Goal: Task Accomplishment & Management: Use online tool/utility

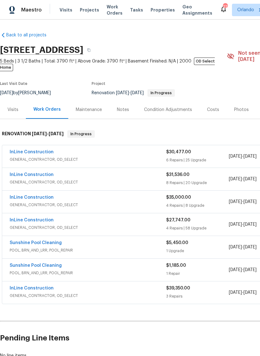
click at [40, 150] on link "InLine Construction" at bounding box center [32, 152] width 44 height 4
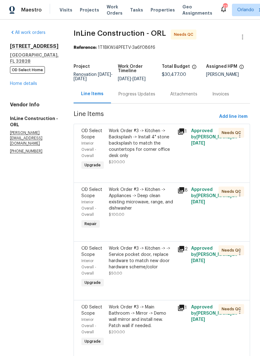
click at [150, 147] on div "Work Order #3 -> Kitchen -> Backsplash -> Install 4" stone backsplash to match …" at bounding box center [141, 143] width 65 height 31
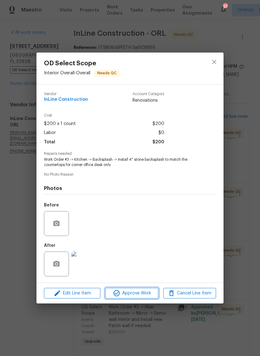
click at [149, 294] on span "Approve Work" at bounding box center [131, 294] width 49 height 8
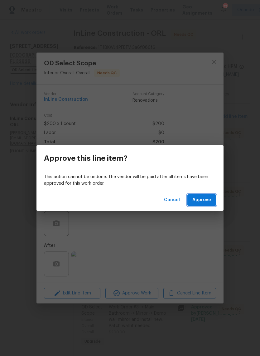
click at [211, 196] on button "Approve" at bounding box center [201, 200] width 29 height 12
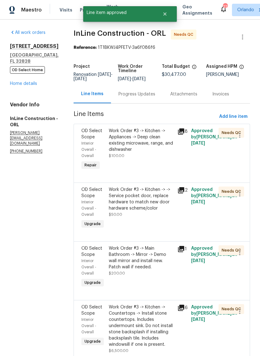
click at [156, 138] on div "Work Order #3 -> Kitchen -> Appliances -> Deep clean existing microwave, range,…" at bounding box center [141, 140] width 65 height 25
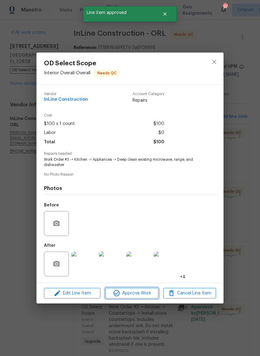
click at [150, 292] on span "Approve Work" at bounding box center [131, 294] width 49 height 8
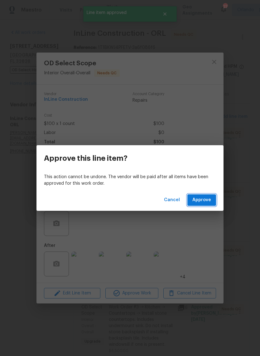
click at [211, 200] on button "Approve" at bounding box center [201, 200] width 29 height 12
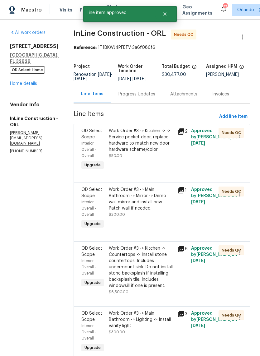
click at [32, 84] on link "Home details" at bounding box center [23, 84] width 27 height 4
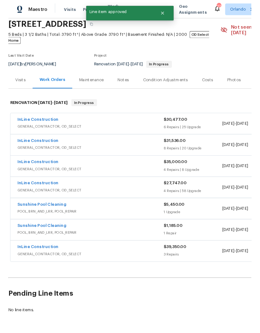
scroll to position [24, 0]
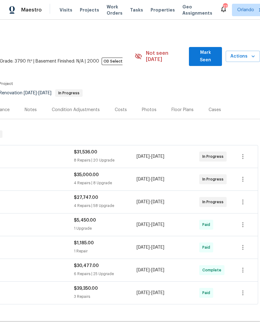
scroll to position [0, 92]
click at [214, 54] on span "Mark Seen" at bounding box center [205, 56] width 23 height 15
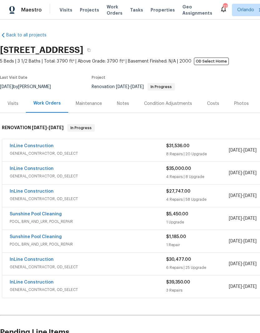
scroll to position [0, 0]
click at [40, 261] on link "InLine Construction" at bounding box center [32, 259] width 44 height 4
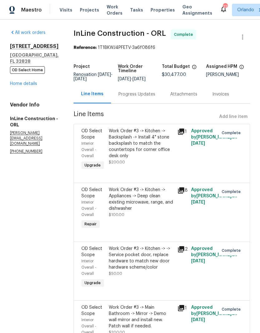
click at [30, 86] on link "Home details" at bounding box center [23, 84] width 27 height 4
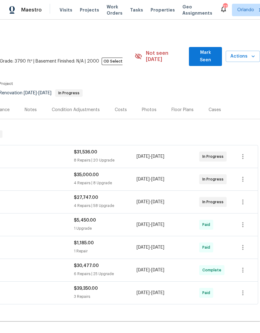
scroll to position [0, 92]
click at [215, 55] on span "Mark Seen" at bounding box center [205, 56] width 23 height 15
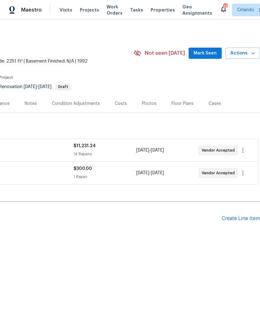
click at [244, 218] on div "Create Line Item" at bounding box center [240, 219] width 38 height 6
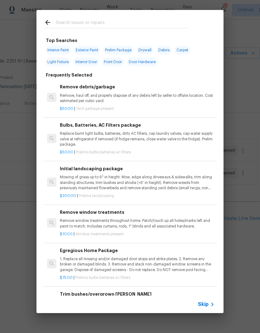
click at [124, 23] on input "text" at bounding box center [122, 23] width 132 height 9
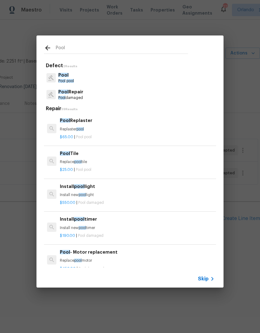
type input "Pool"
click at [92, 96] on div "Pool Repair Pool damaged" at bounding box center [130, 94] width 172 height 17
click at [73, 95] on p "Pool Repair" at bounding box center [70, 92] width 25 height 7
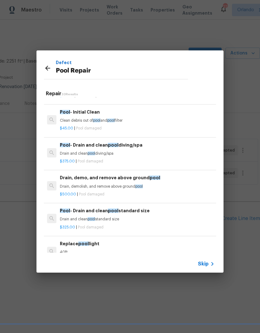
scroll to position [158, 0]
click at [129, 208] on h6 "Pool - Drain and clean pool standard size" at bounding box center [137, 210] width 154 height 7
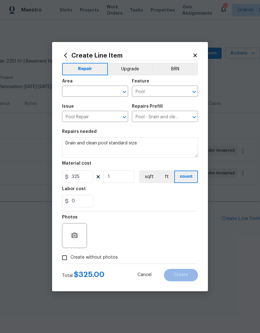
click at [106, 92] on input "text" at bounding box center [86, 92] width 49 height 10
click at [96, 106] on li "In-ground pool / Spa" at bounding box center [95, 106] width 66 height 10
type input "In-ground pool / Spa"
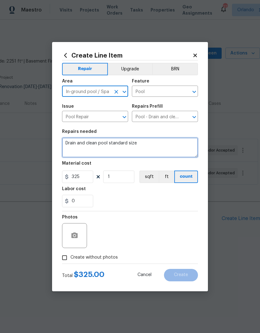
click at [156, 147] on textarea "Drain and clean pool standard size" at bounding box center [130, 148] width 136 height 20
click at [120, 143] on textarea "Drain and clean pool standard size" at bounding box center [130, 148] width 136 height 20
type textarea "Drain and clean pool. Check equipment."
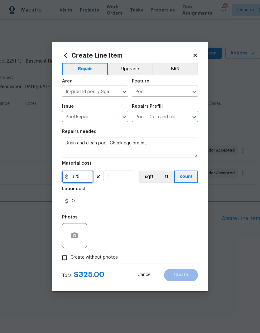
click at [88, 179] on input "325" at bounding box center [77, 177] width 31 height 12
type input "900"
click at [173, 199] on div "0" at bounding box center [130, 201] width 136 height 12
click at [105, 258] on span "Create without photos" at bounding box center [93, 257] width 47 height 7
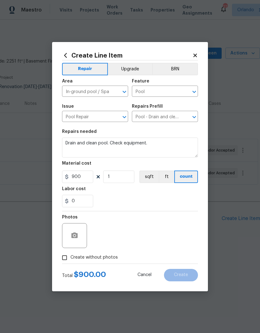
click at [70, 258] on input "Create without photos" at bounding box center [64, 258] width 12 height 12
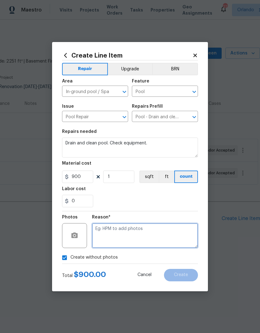
click at [146, 233] on textarea at bounding box center [145, 235] width 106 height 25
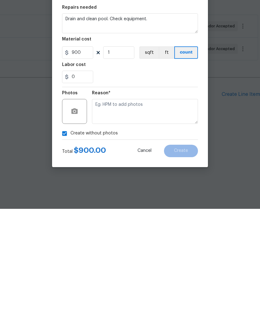
click at [69, 252] on input "Create without photos" at bounding box center [64, 258] width 12 height 12
checkbox input "false"
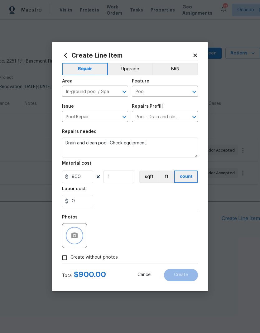
click at [76, 231] on button "button" at bounding box center [74, 235] width 15 height 15
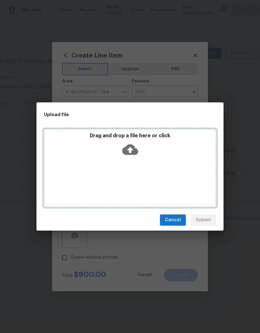
click at [136, 148] on icon at bounding box center [130, 150] width 16 height 16
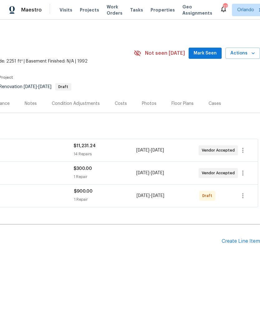
scroll to position [0, 92]
click at [243, 195] on icon "button" at bounding box center [242, 195] width 1 height 5
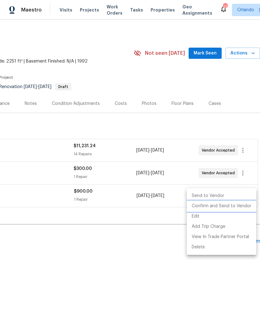
click at [234, 207] on li "Confirm and Send to Vendor" at bounding box center [220, 206] width 69 height 10
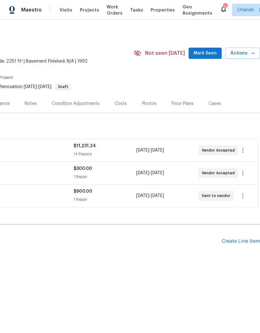
scroll to position [0, 92]
click at [211, 52] on span "Mark Seen" at bounding box center [204, 53] width 23 height 8
click at [210, 53] on span "Mark Seen" at bounding box center [204, 53] width 23 height 8
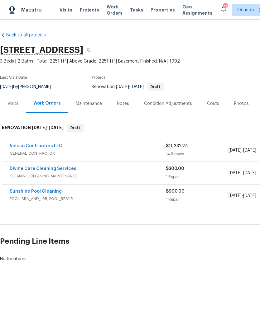
click at [51, 193] on link "Sunshine Pool Cleaning" at bounding box center [36, 191] width 52 height 4
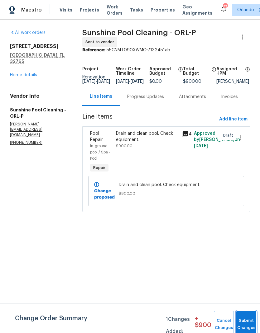
click at [249, 320] on button "Submit Changes" at bounding box center [246, 324] width 20 height 27
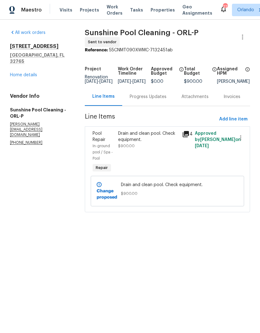
click at [163, 100] on div "Progress Updates" at bounding box center [147, 97] width 37 height 6
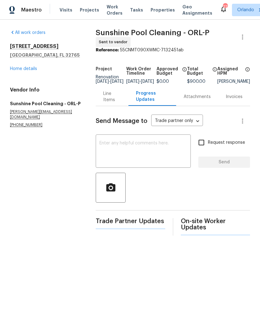
click at [156, 151] on textarea at bounding box center [142, 152] width 87 height 22
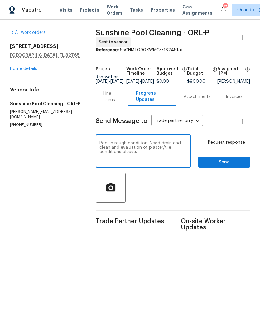
type textarea "Pool in rough condition. Need drain and clean and evaluation of plaster/tile co…"
click at [204, 148] on input "Request response" at bounding box center [200, 142] width 13 height 13
checkbox input "true"
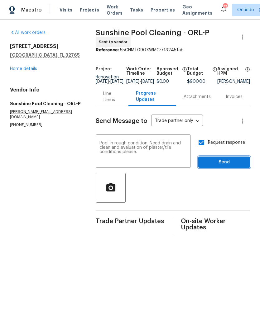
click at [227, 166] on span "Send" at bounding box center [224, 162] width 42 height 8
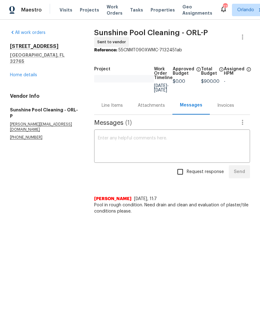
click at [117, 113] on div "Line Items" at bounding box center [112, 105] width 36 height 18
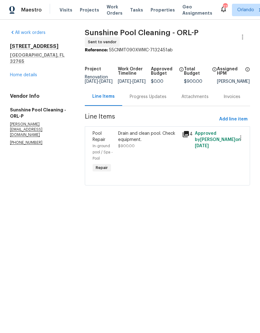
click at [34, 73] on link "Home details" at bounding box center [23, 75] width 27 height 4
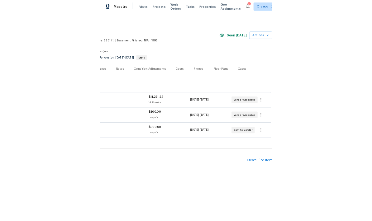
scroll to position [0, 92]
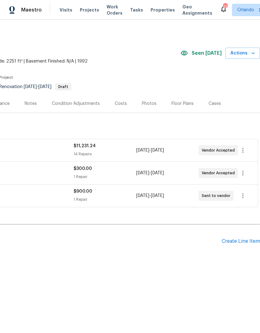
click at [240, 239] on div "Create Line Item" at bounding box center [240, 241] width 38 height 6
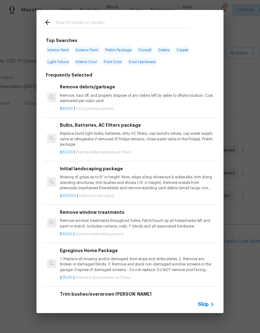
click at [109, 19] on input "text" at bounding box center [122, 23] width 132 height 9
click at [153, 177] on p "Mowing of grass up to 6" in height. Mow, edge along driveways & sidewalks, trim…" at bounding box center [137, 183] width 154 height 16
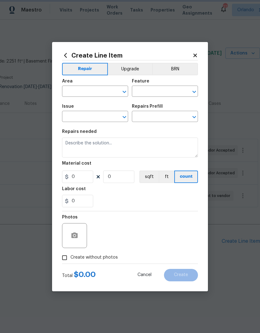
type input "Home Readiness Packages"
type input "Landscape Package"
type textarea "Mowing of grass up to 6" in height. Mow, edge along driveways & sidewalks, trim…"
type input "1"
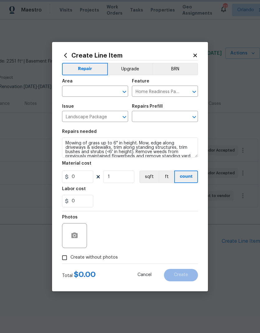
type input "Initial landscaping package $300.00"
click at [87, 177] on input "300" at bounding box center [77, 177] width 31 height 12
click at [86, 177] on input "300" at bounding box center [77, 177] width 31 height 12
click at [82, 177] on input "300" at bounding box center [77, 177] width 31 height 12
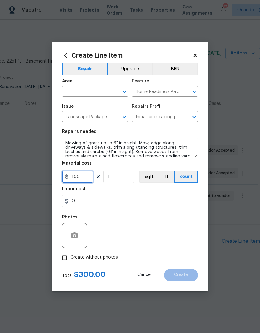
type input "100"
click at [174, 192] on div "Labor cost" at bounding box center [130, 191] width 136 height 8
click at [113, 91] on icon "Clear" at bounding box center [116, 92] width 6 height 6
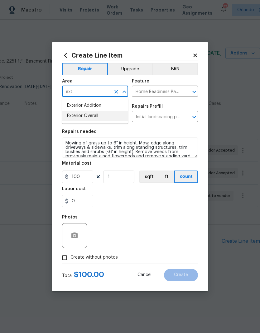
click at [99, 117] on li "Exterior Overall" at bounding box center [95, 116] width 66 height 10
type input "Exterior Overall"
click at [161, 201] on div "0" at bounding box center [130, 201] width 136 height 12
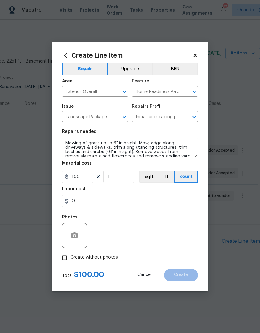
click at [101, 260] on span "Create without photos" at bounding box center [93, 257] width 47 height 7
click at [70, 260] on input "Create without photos" at bounding box center [64, 258] width 12 height 12
click at [94, 257] on span "Create without photos" at bounding box center [93, 257] width 47 height 7
click at [70, 257] on input "Create without photos" at bounding box center [64, 258] width 12 height 12
checkbox input "false"
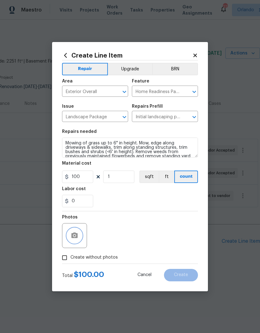
click at [75, 238] on icon "button" at bounding box center [74, 235] width 6 height 6
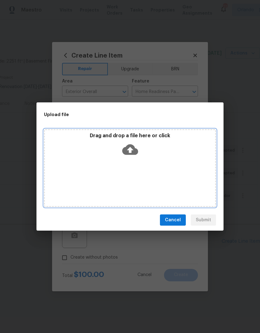
click at [133, 150] on icon at bounding box center [130, 149] width 16 height 11
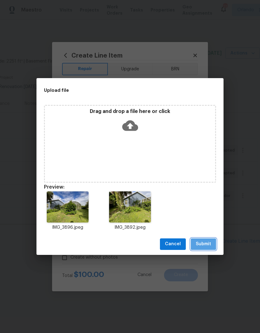
click at [206, 243] on span "Submit" at bounding box center [202, 244] width 15 height 8
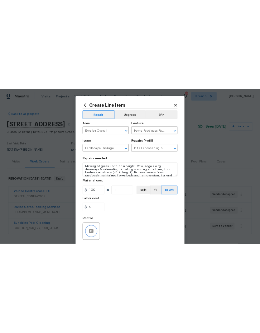
scroll to position [0, 0]
